Goal: Information Seeking & Learning: Get advice/opinions

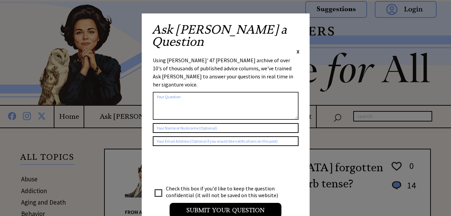
click at [297, 48] on span "X" at bounding box center [297, 51] width 3 height 7
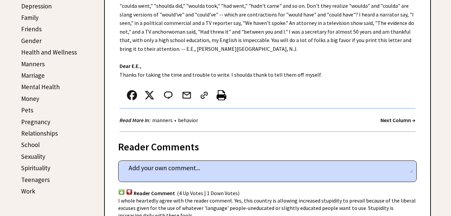
scroll to position [201, 0]
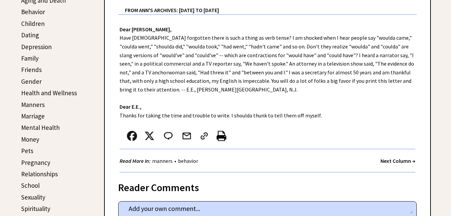
click at [40, 13] on link "Behavior" at bounding box center [33, 12] width 24 height 8
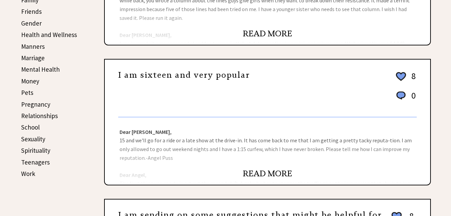
scroll to position [269, 0]
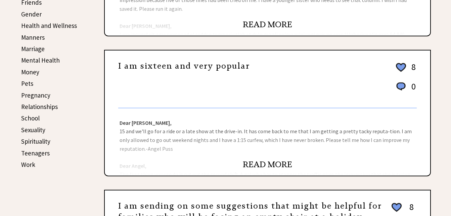
click at [288, 164] on link "READ MORE" at bounding box center [267, 164] width 49 height 10
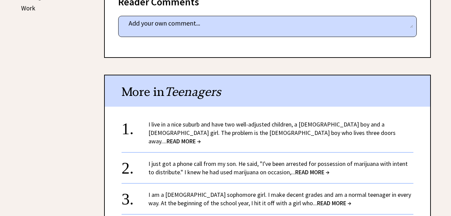
scroll to position [436, 0]
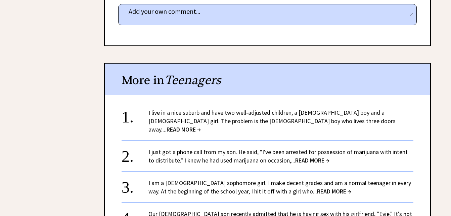
click at [201, 125] on span "READ MORE →" at bounding box center [184, 129] width 34 height 8
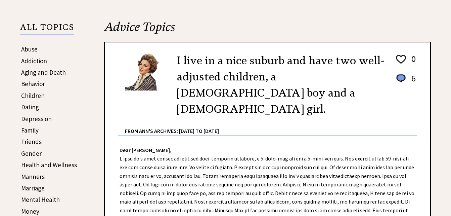
scroll to position [134, 0]
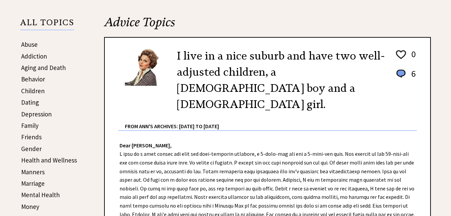
click at [33, 79] on link "Behavior" at bounding box center [33, 79] width 24 height 8
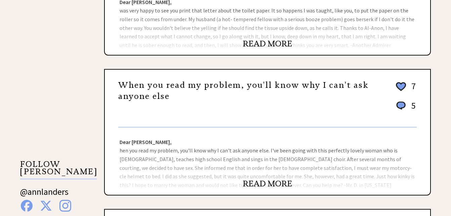
scroll to position [537, 0]
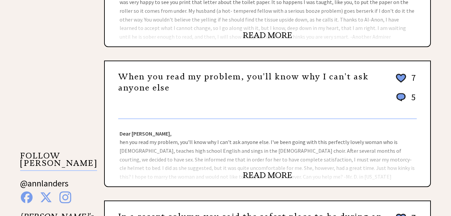
click at [203, 80] on link "When you read my problem, you'll know why I can't ask anyone else" at bounding box center [243, 82] width 250 height 21
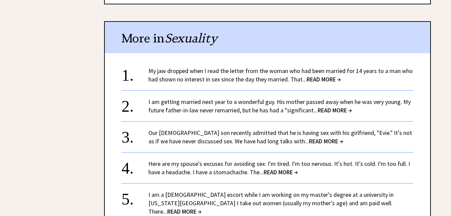
scroll to position [470, 0]
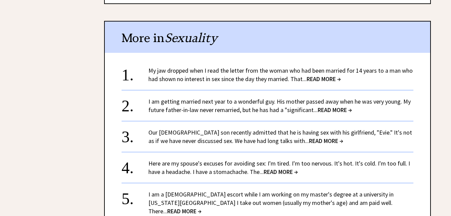
click at [242, 101] on link "I am getting married next year to a wonderful guy. His mother passed away when …" at bounding box center [279, 105] width 262 height 16
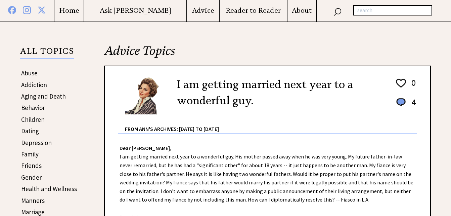
scroll to position [101, 0]
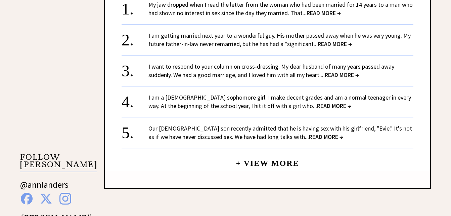
scroll to position [537, 0]
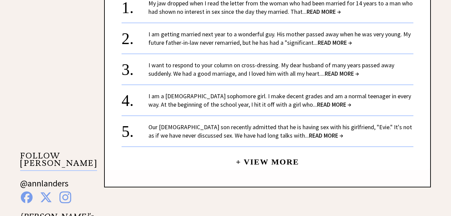
click at [240, 97] on link "I am a [DEMOGRAPHIC_DATA] sophomore girl. I make decent grades and am a normal …" at bounding box center [279, 100] width 263 height 16
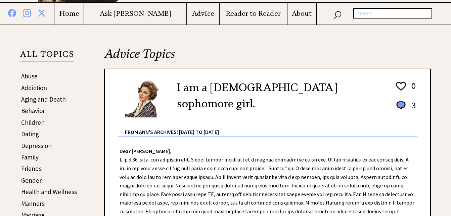
scroll to position [101, 0]
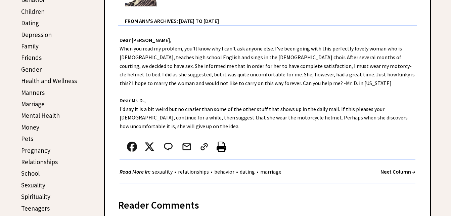
scroll to position [202, 0]
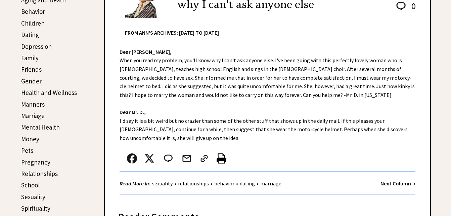
click at [36, 24] on link "Children" at bounding box center [32, 23] width 23 height 8
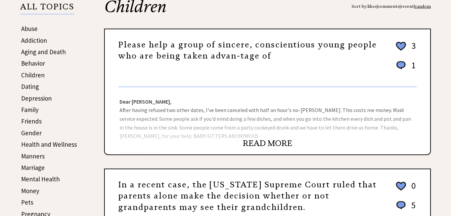
scroll to position [168, 0]
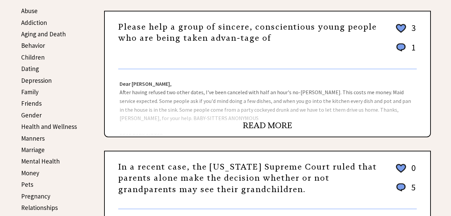
click at [271, 125] on link "READ MORE" at bounding box center [267, 125] width 49 height 10
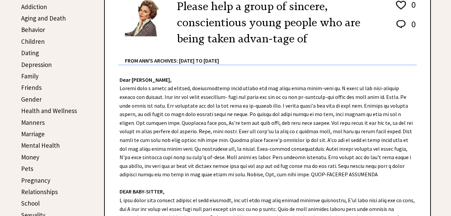
scroll to position [168, 0]
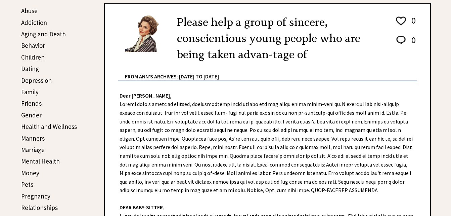
click at [28, 92] on link "Family" at bounding box center [29, 92] width 17 height 8
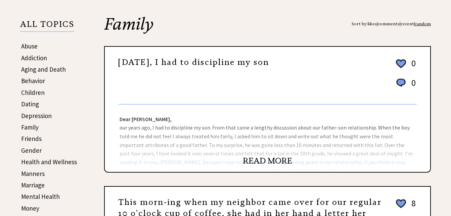
scroll to position [134, 0]
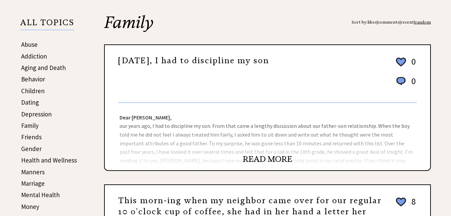
click at [269, 158] on link "READ MORE" at bounding box center [267, 159] width 49 height 10
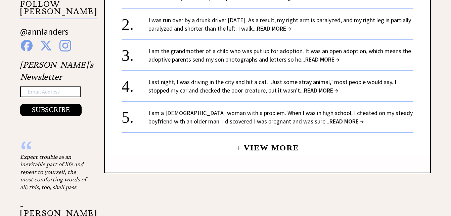
scroll to position [705, 0]
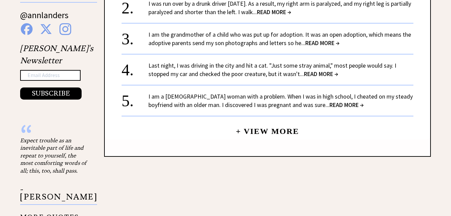
click at [289, 122] on link "+ View More" at bounding box center [267, 128] width 63 height 14
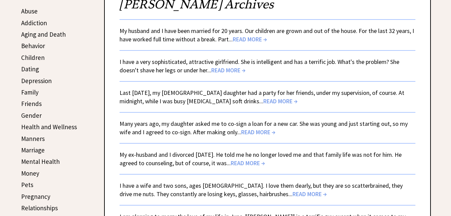
scroll to position [168, 0]
click at [38, 45] on link "Behavior" at bounding box center [33, 45] width 24 height 8
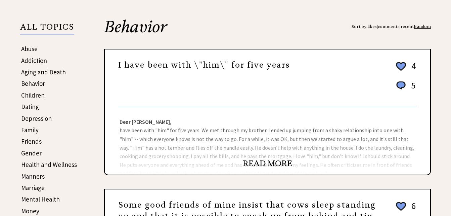
scroll to position [134, 0]
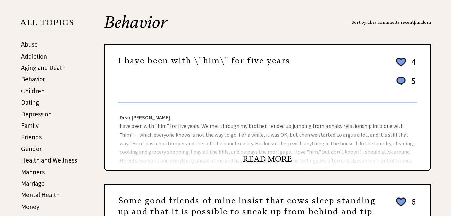
click at [272, 156] on link "READ MORE" at bounding box center [267, 159] width 49 height 10
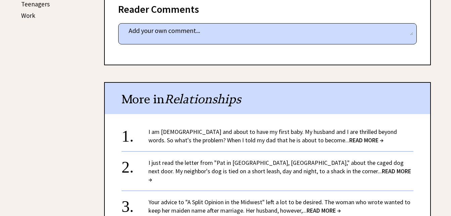
scroll to position [436, 0]
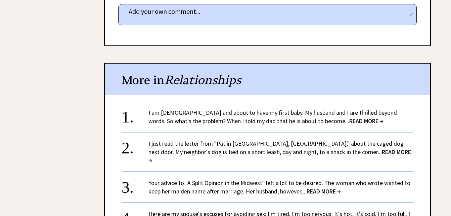
click at [287, 113] on link "I am 34 years old and about to have my first baby. My husband and I are thrille…" at bounding box center [272, 116] width 248 height 16
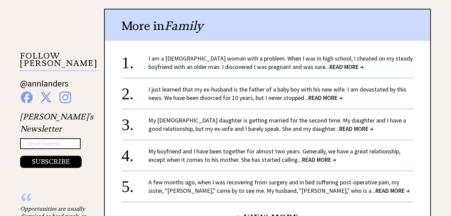
scroll to position [638, 0]
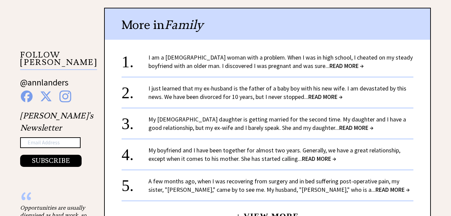
click at [291, 148] on link "My boyfriend and I have been together for almost two years. Generally, we have …" at bounding box center [274, 154] width 252 height 16
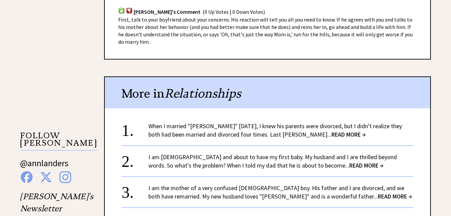
scroll to position [604, 0]
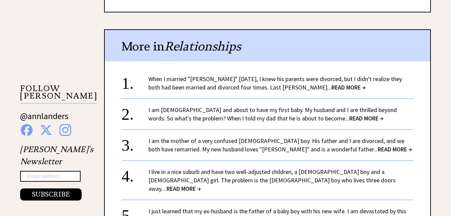
click at [237, 79] on link "When I married "Glenn" eight years ago, I knew his parents were divorced, but I…" at bounding box center [274, 83] width 253 height 16
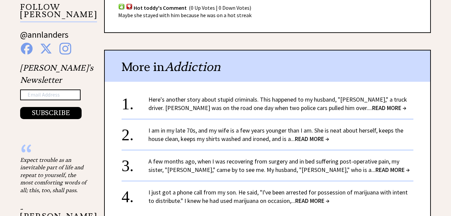
scroll to position [705, 0]
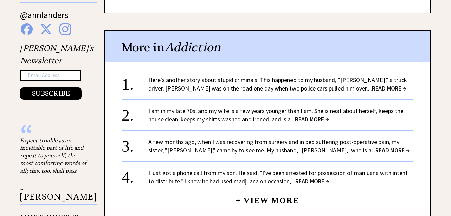
click at [219, 138] on link "A few months ago, when I was recovering from surgery and in bed suffering post-…" at bounding box center [278, 146] width 261 height 16
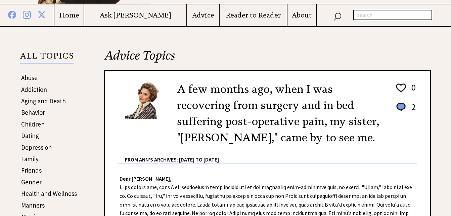
scroll to position [101, 0]
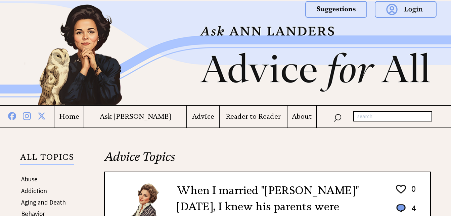
scroll to position [739, 0]
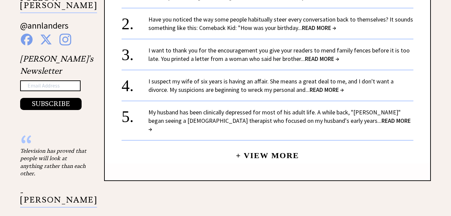
scroll to position [705, 0]
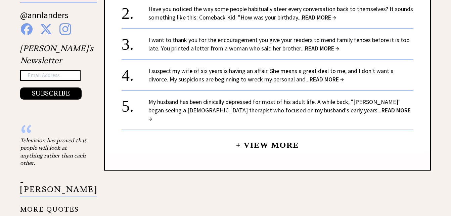
click at [231, 106] on link "My husband has been clinically depressed for most of his adult life. A while ba…" at bounding box center [279, 110] width 262 height 25
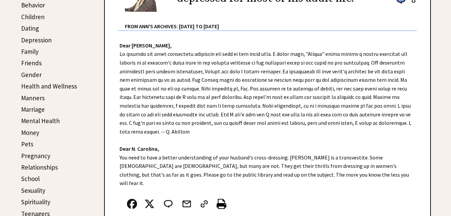
scroll to position [235, 0]
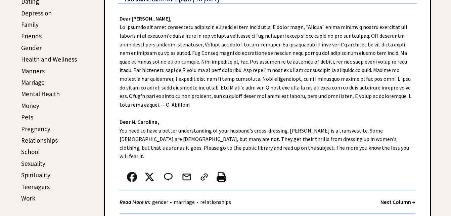
click at [36, 187] on link "Teenagers" at bounding box center [35, 186] width 29 height 8
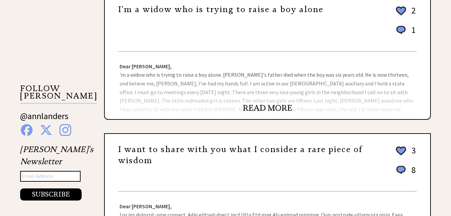
scroll to position [571, 0]
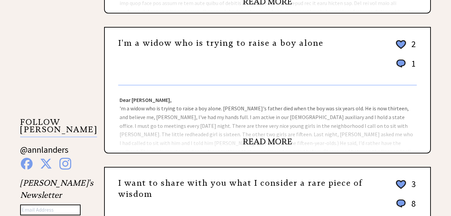
click at [288, 142] on link "READ MORE" at bounding box center [267, 141] width 49 height 10
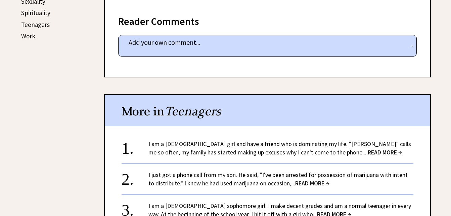
scroll to position [403, 0]
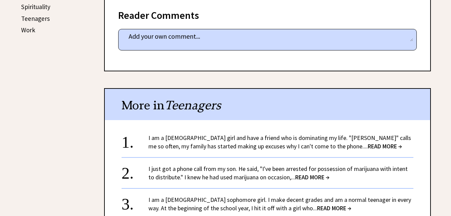
click at [348, 137] on div "I am a 14-year-old girl and have a friend who is dominating my life. "Julia" ca…" at bounding box center [280, 141] width 265 height 17
click at [368, 142] on span "READ MORE →" at bounding box center [385, 146] width 34 height 8
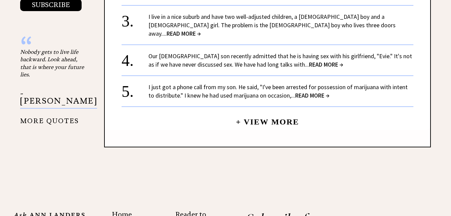
scroll to position [806, 0]
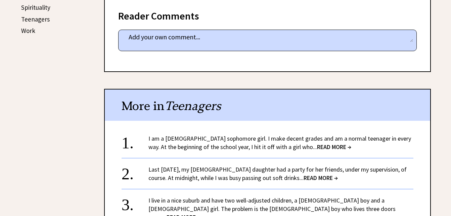
scroll to position [402, 0]
